Goal: Check status: Check status

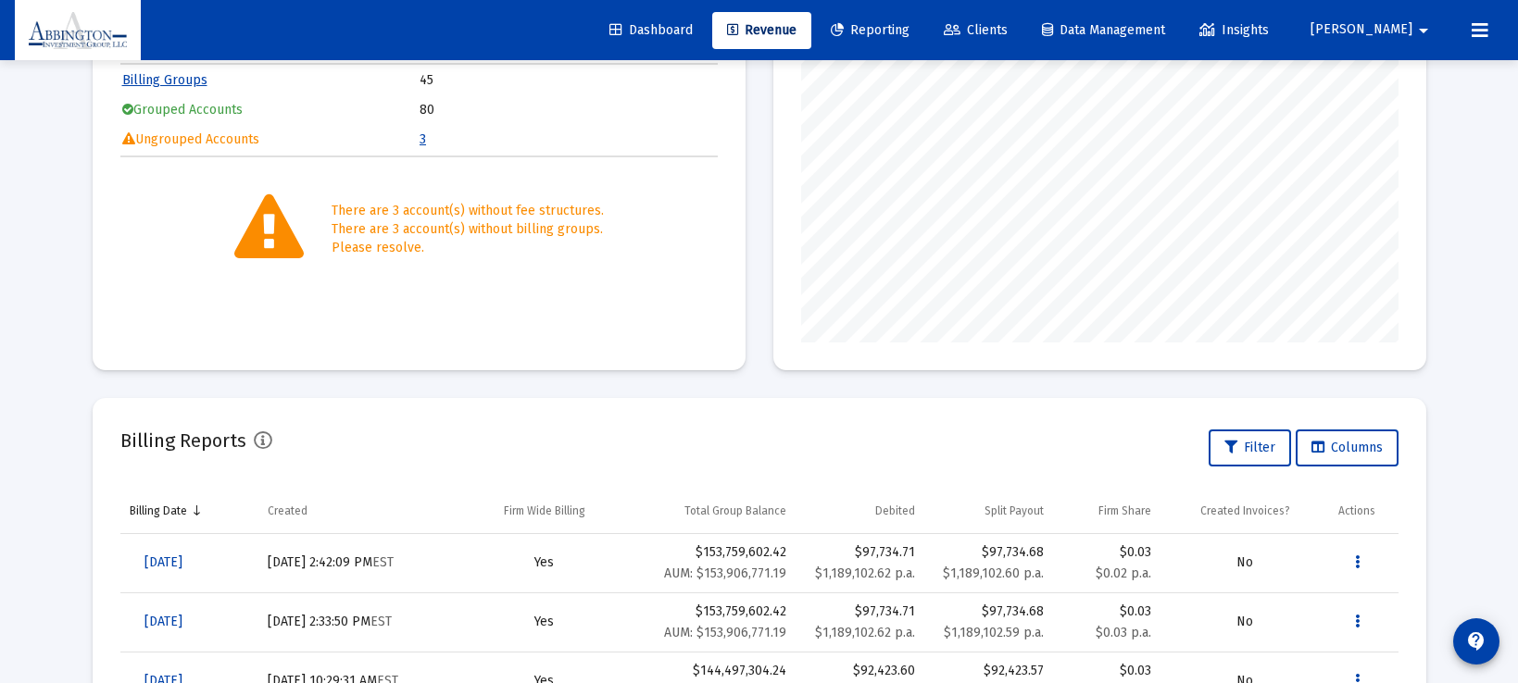
scroll to position [370, 597]
click at [182, 561] on span "[DATE]" at bounding box center [163, 563] width 38 height 16
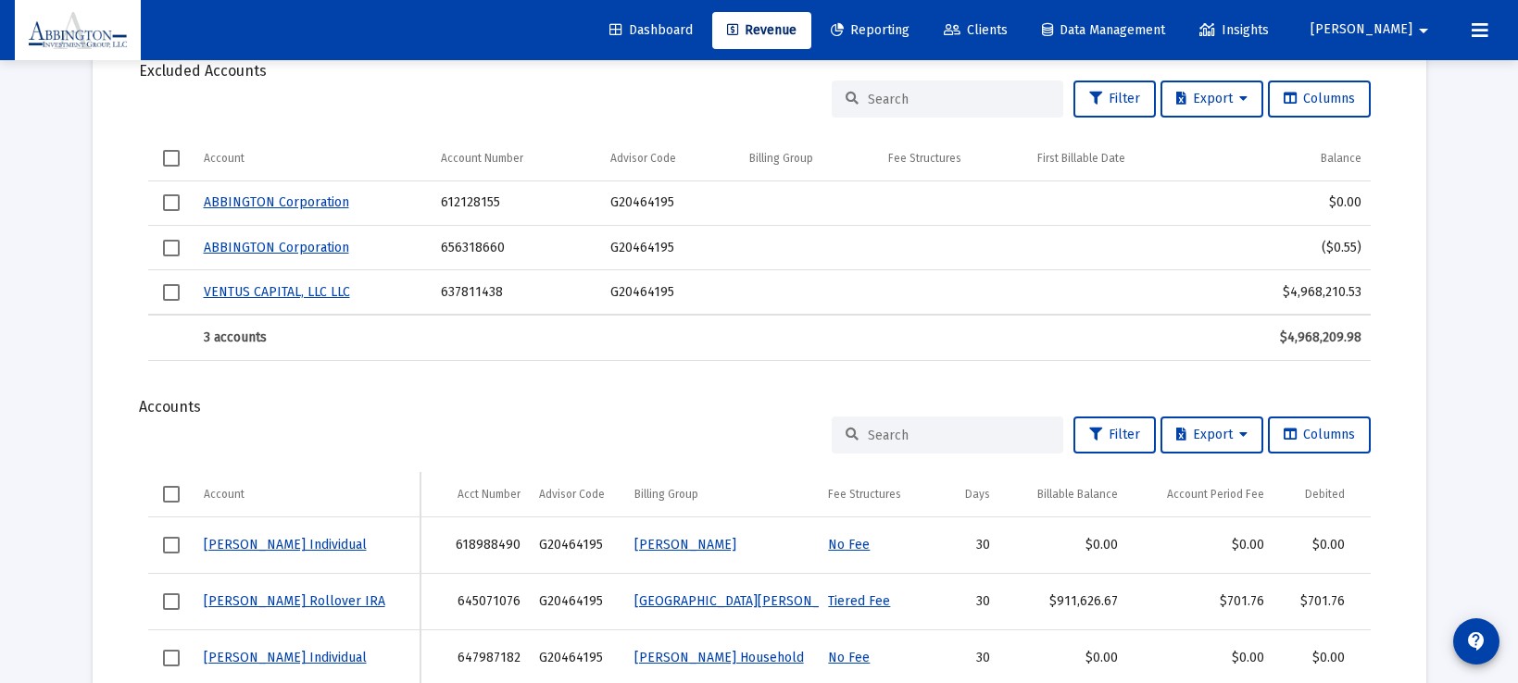
scroll to position [631, 0]
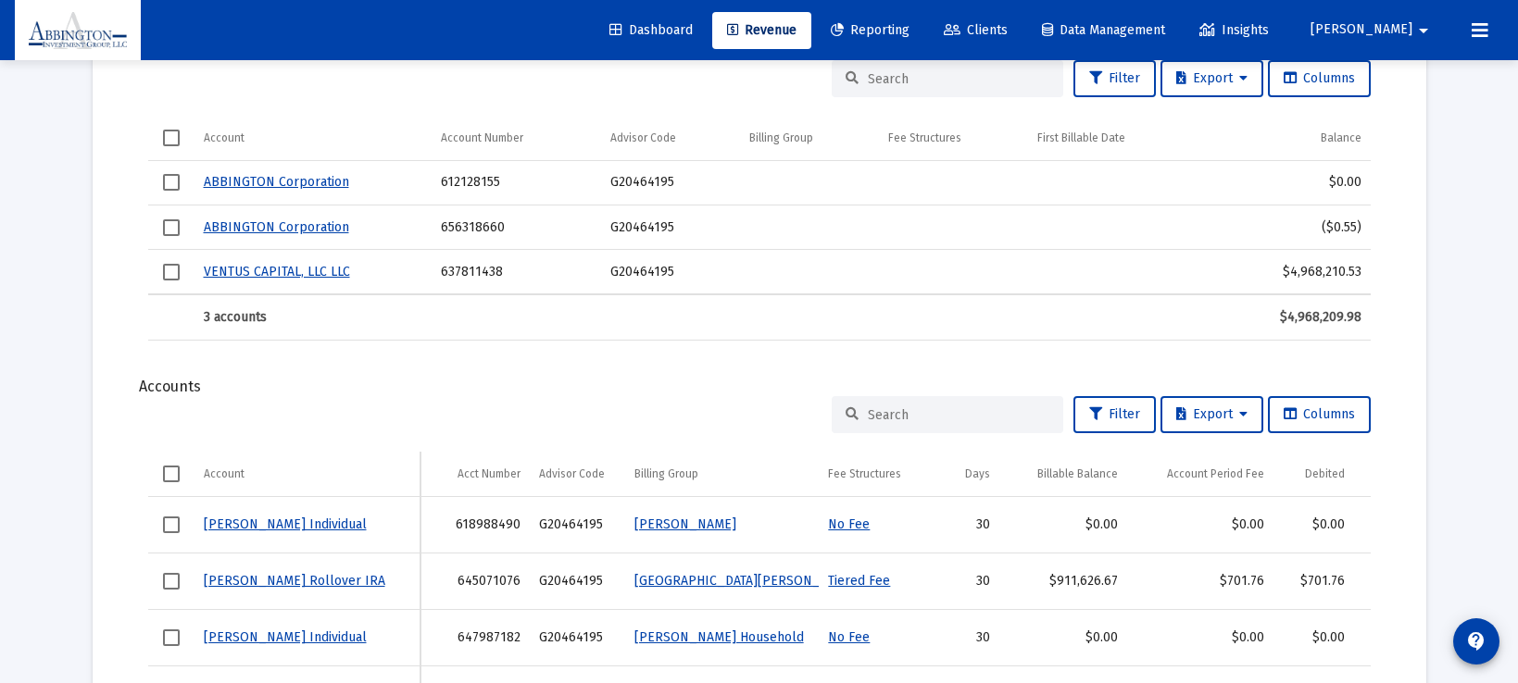
click at [879, 404] on div at bounding box center [947, 414] width 231 height 37
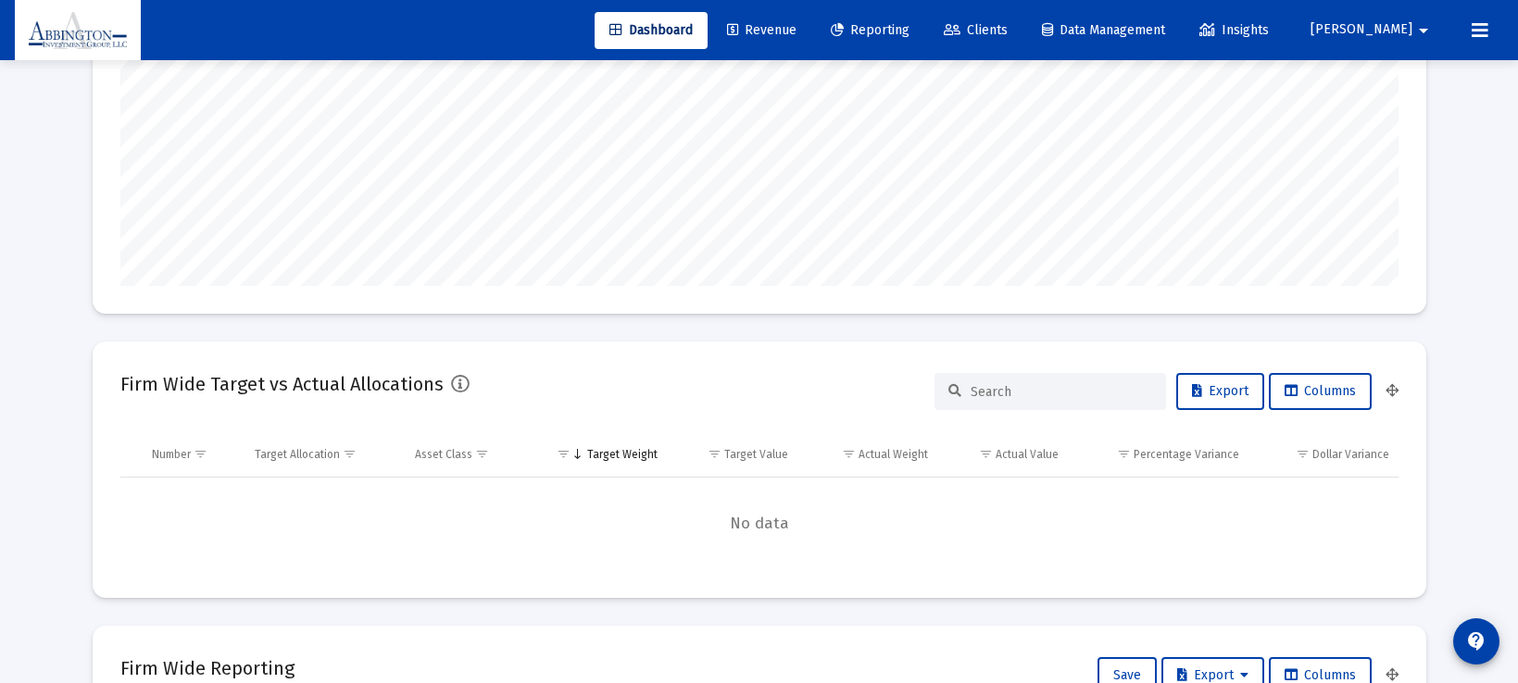
scroll to position [370, 688]
click at [787, 33] on span "Revenue" at bounding box center [761, 30] width 69 height 16
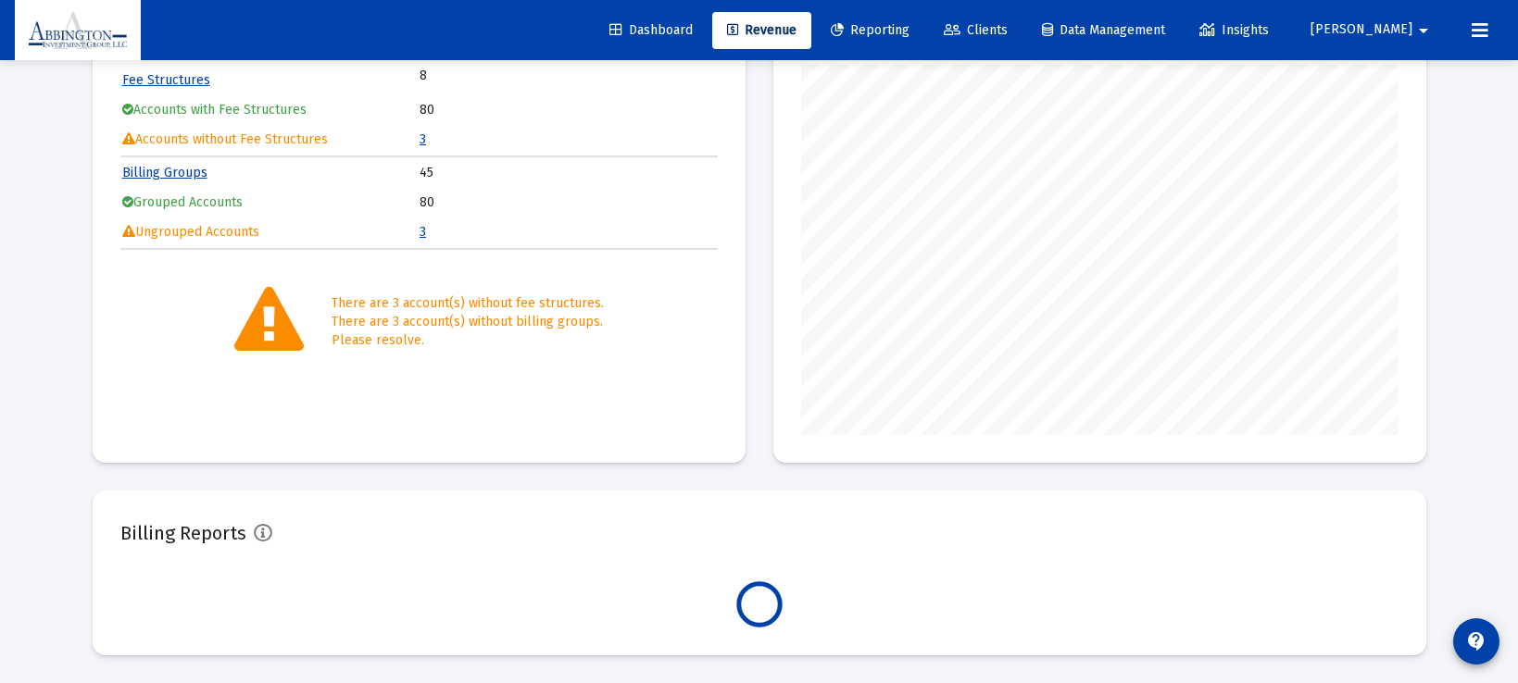
scroll to position [370, 597]
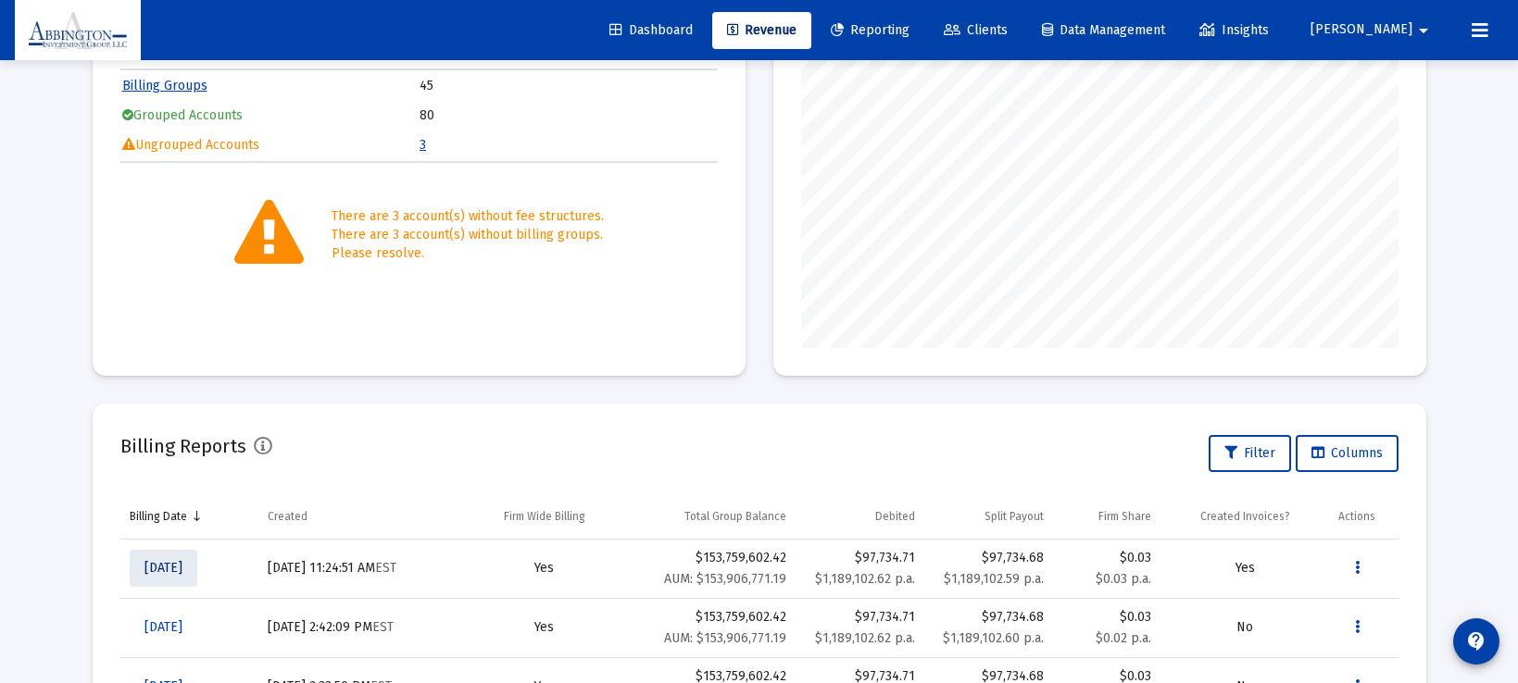
click at [169, 566] on span "[DATE]" at bounding box center [163, 568] width 38 height 16
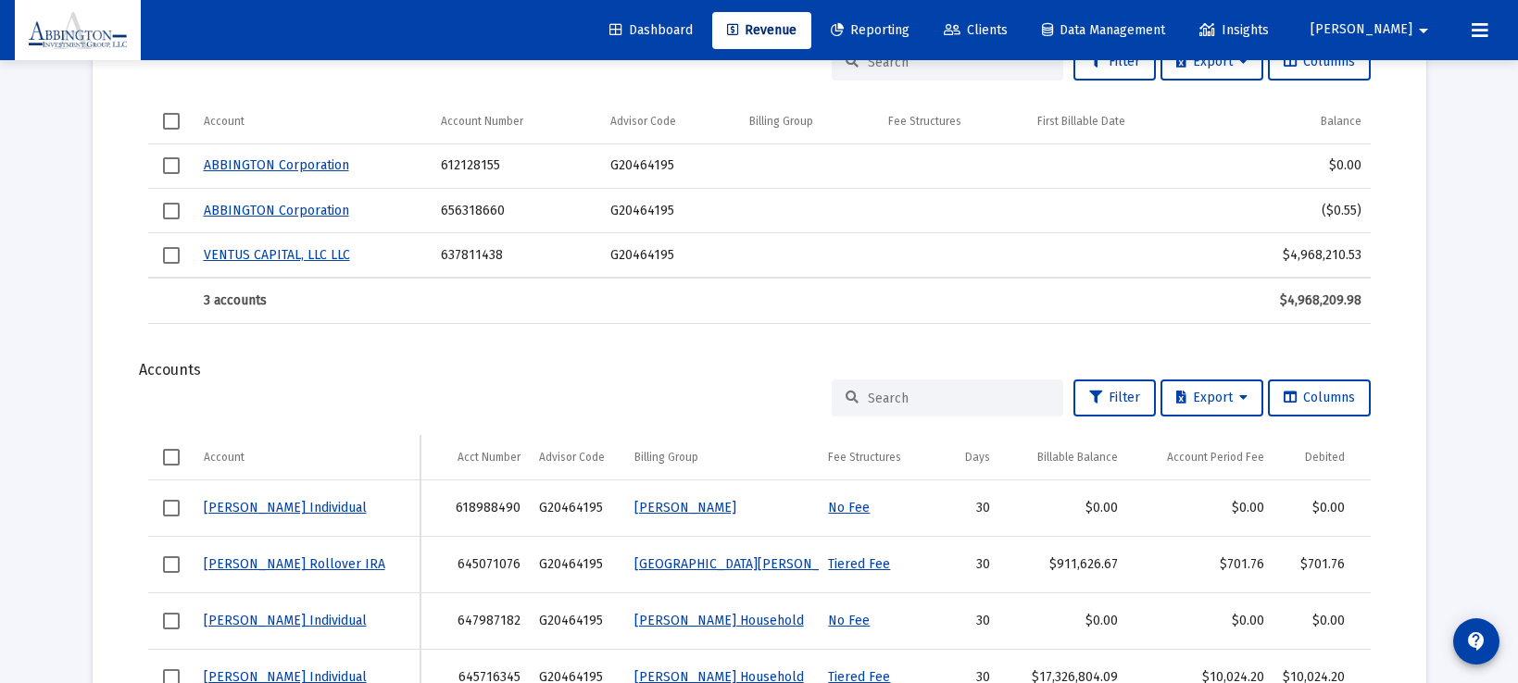
scroll to position [652, 0]
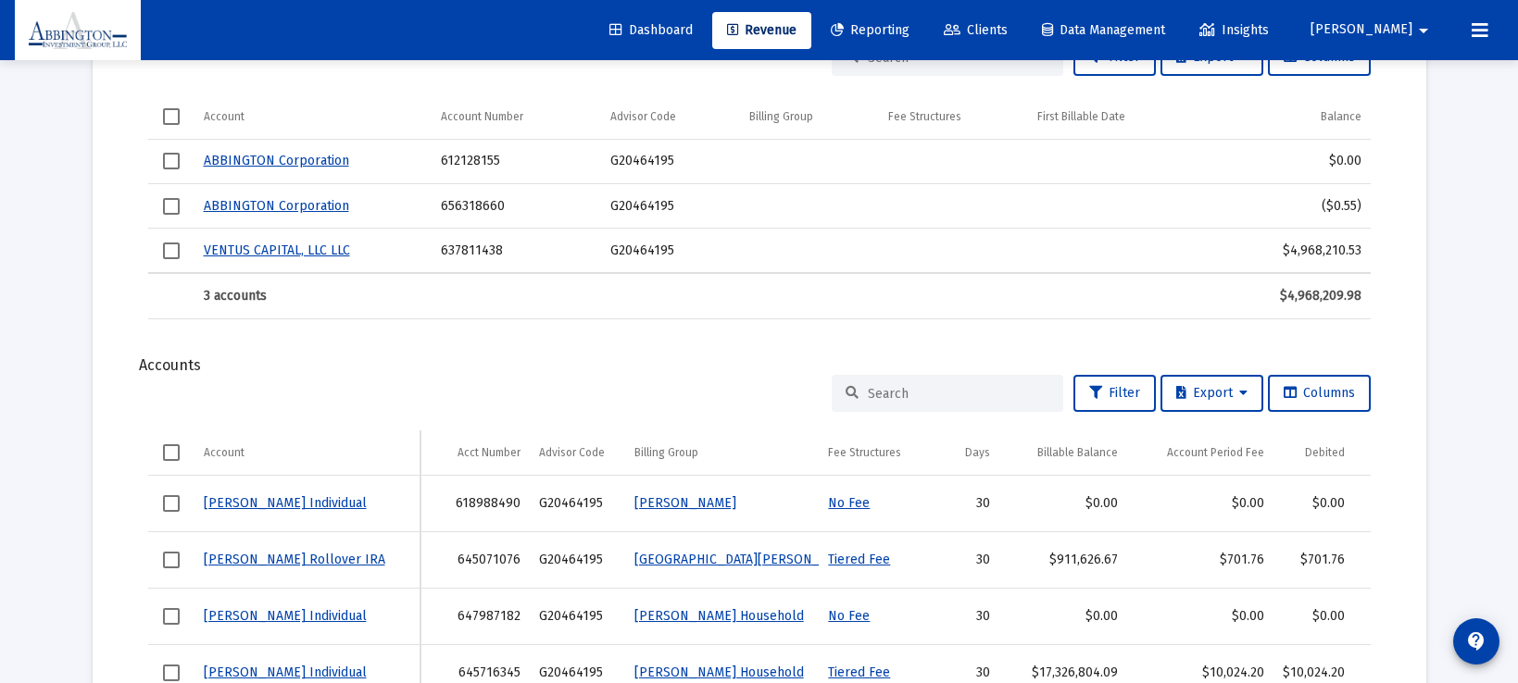
click at [904, 398] on input at bounding box center [958, 394] width 181 height 16
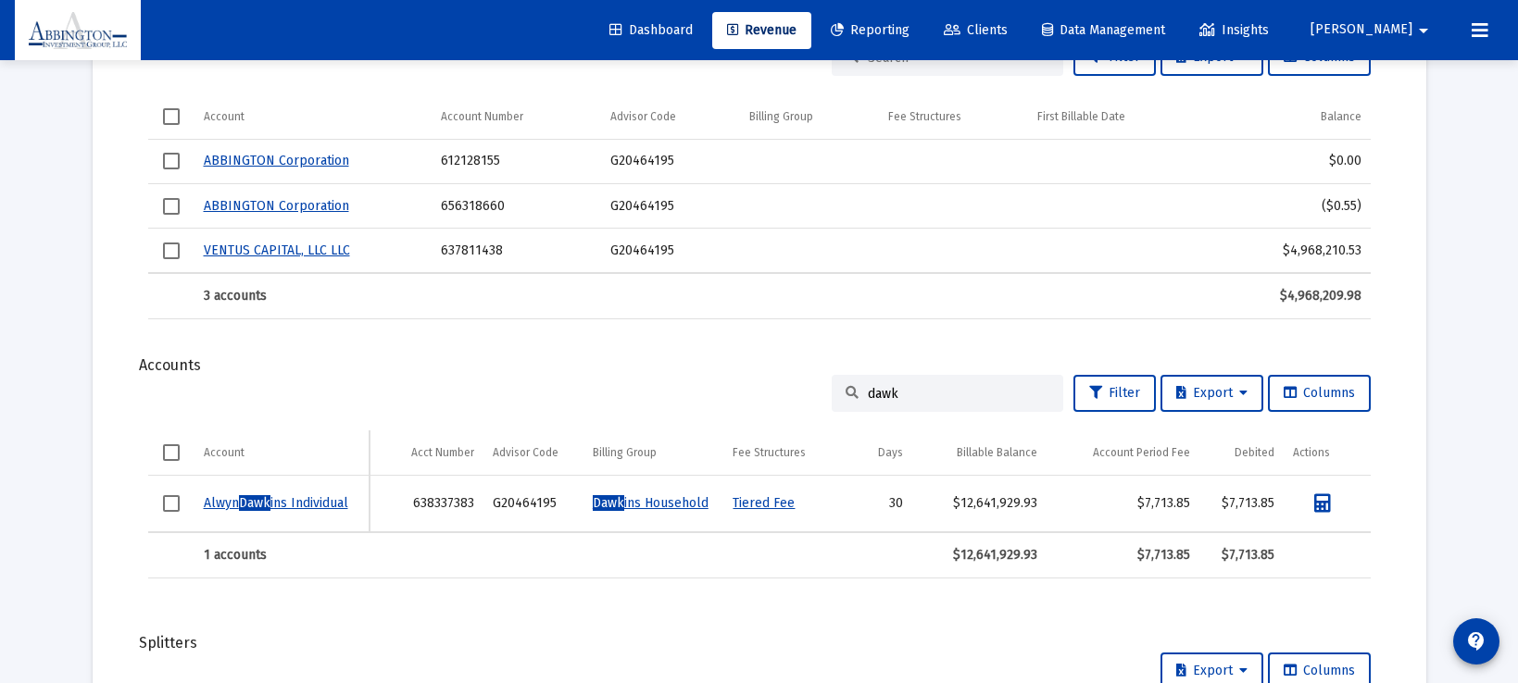
type input "dawk"
